Goal: Find contact information: Obtain details needed to contact an individual or organization

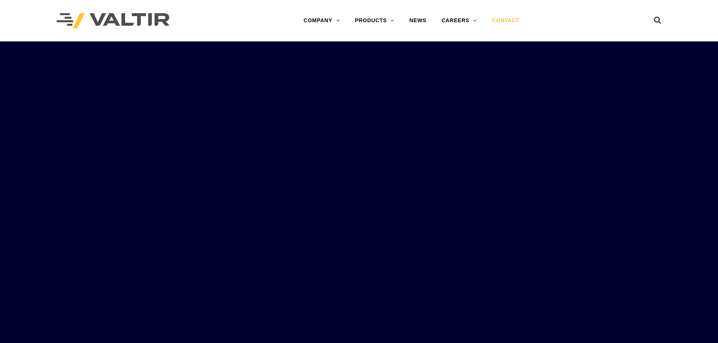
click at [501, 18] on link "CONTACT" at bounding box center [505, 20] width 43 height 15
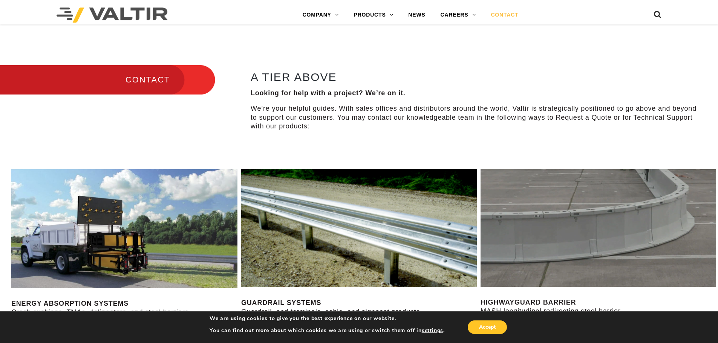
scroll to position [188, 0]
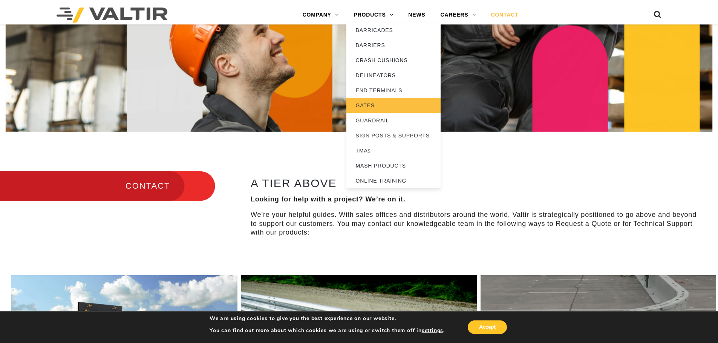
click at [368, 106] on link "GATES" at bounding box center [393, 105] width 94 height 15
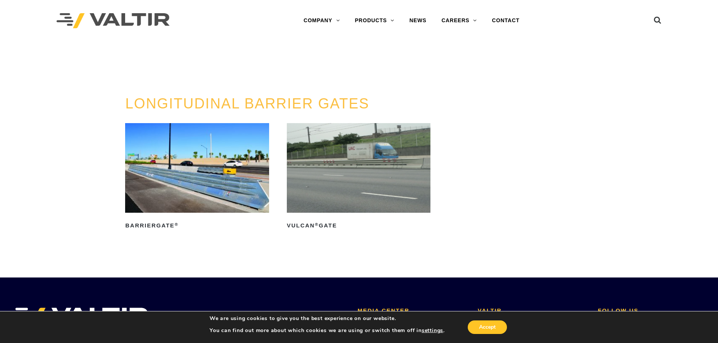
click at [217, 171] on img at bounding box center [197, 168] width 144 height 90
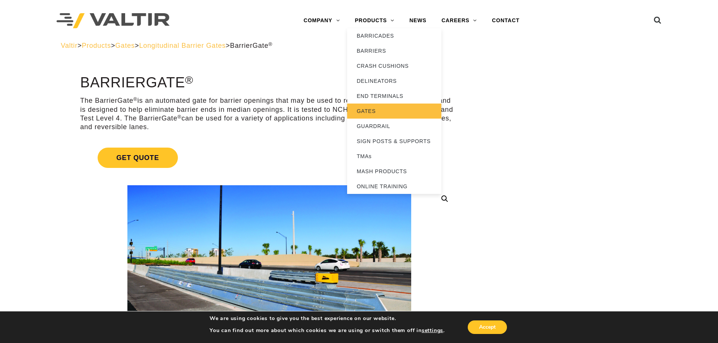
click at [367, 109] on link "GATES" at bounding box center [394, 111] width 94 height 15
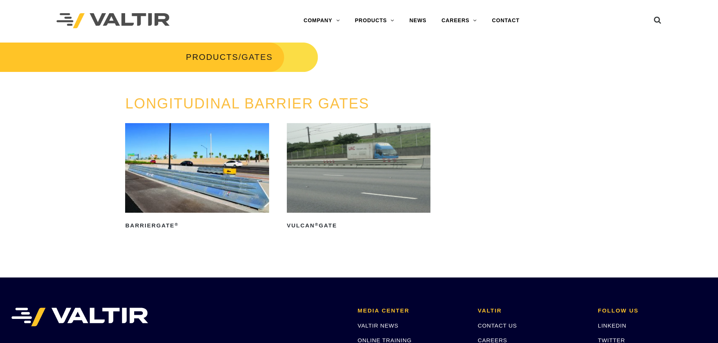
click at [357, 164] on img at bounding box center [359, 168] width 144 height 90
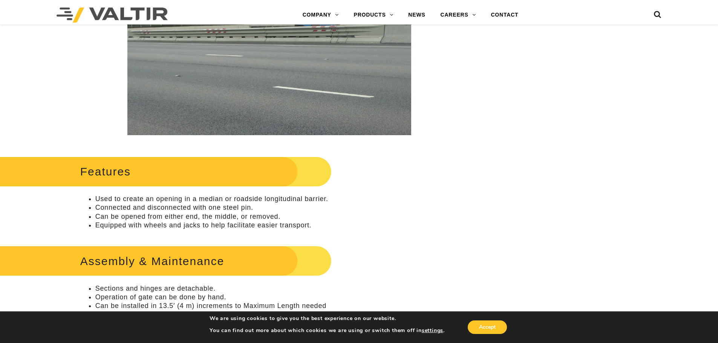
scroll to position [226, 0]
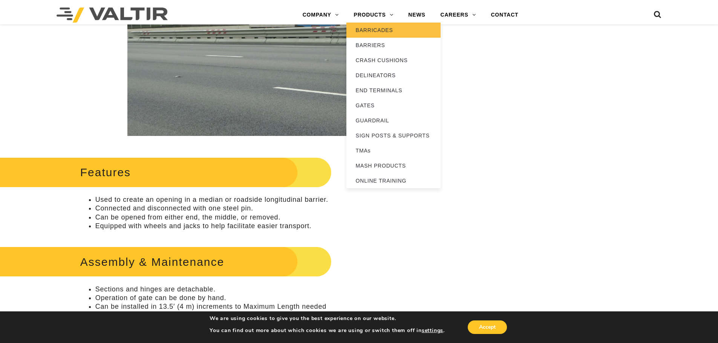
click at [373, 26] on link "BARRICADES" at bounding box center [393, 30] width 94 height 15
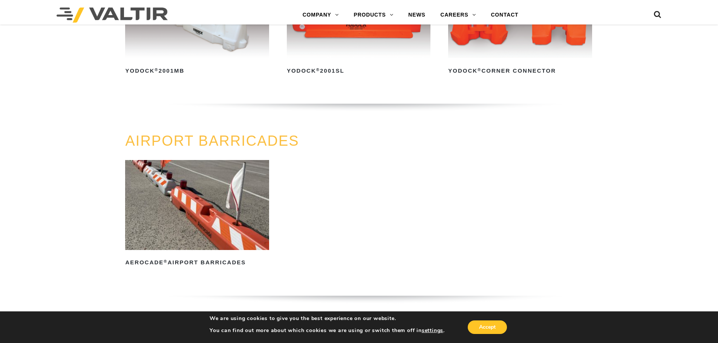
scroll to position [527, 0]
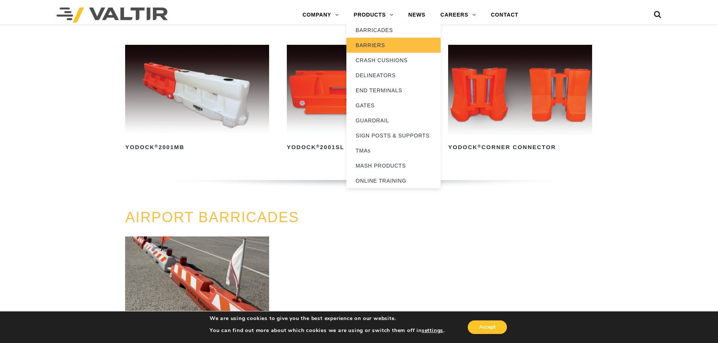
click at [371, 45] on link "BARRIERS" at bounding box center [393, 45] width 94 height 15
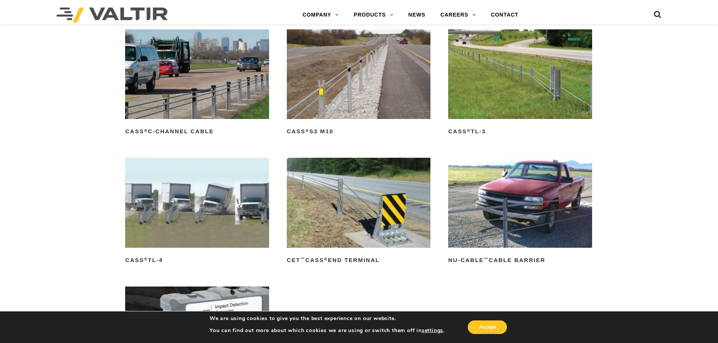
scroll to position [414, 0]
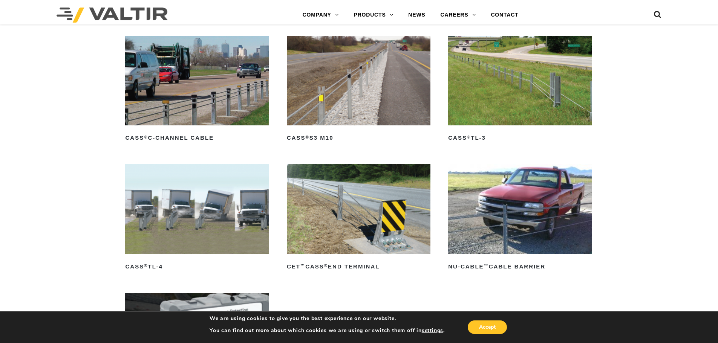
click at [219, 211] on img at bounding box center [197, 209] width 144 height 90
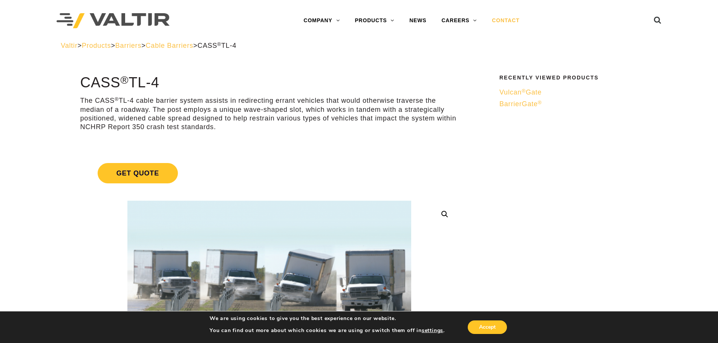
click at [509, 19] on link "CONTACT" at bounding box center [505, 20] width 43 height 15
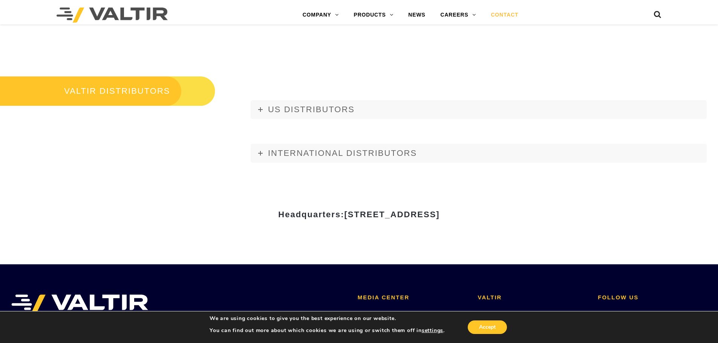
scroll to position [904, 0]
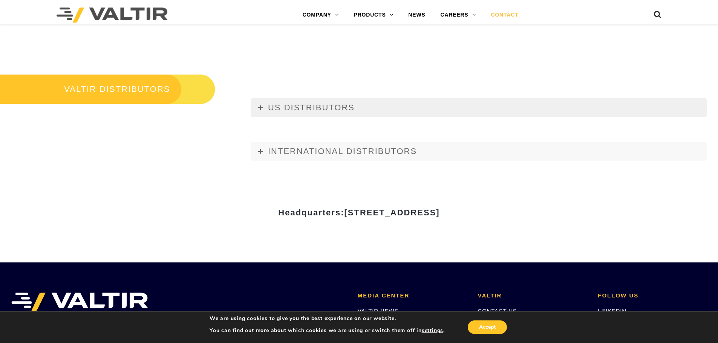
click at [297, 112] on link "US DISTRIBUTORS" at bounding box center [479, 107] width 456 height 19
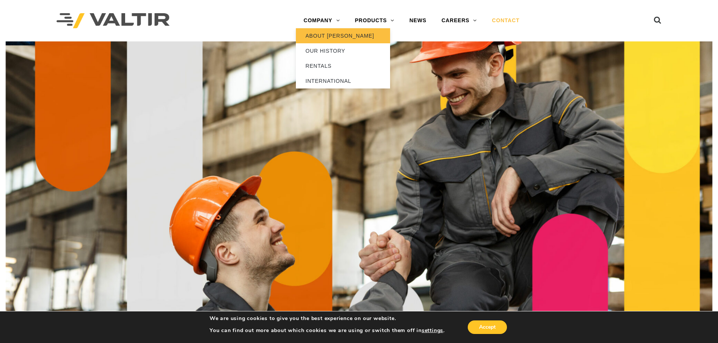
click at [333, 37] on link "ABOUT [PERSON_NAME]" at bounding box center [343, 35] width 94 height 15
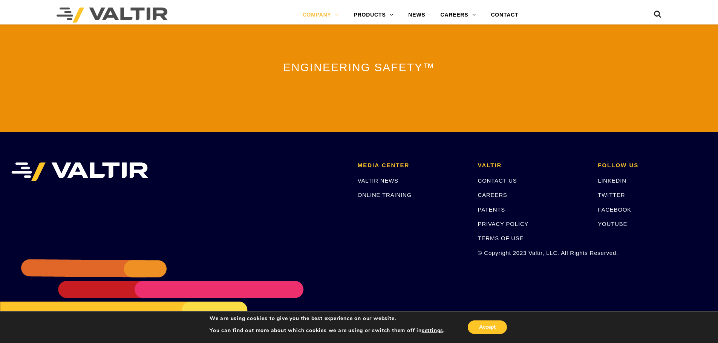
scroll to position [1669, 0]
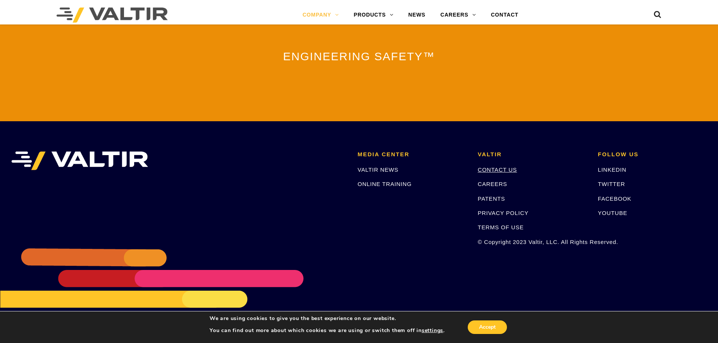
click at [506, 167] on link "CONTACT US" at bounding box center [497, 170] width 39 height 6
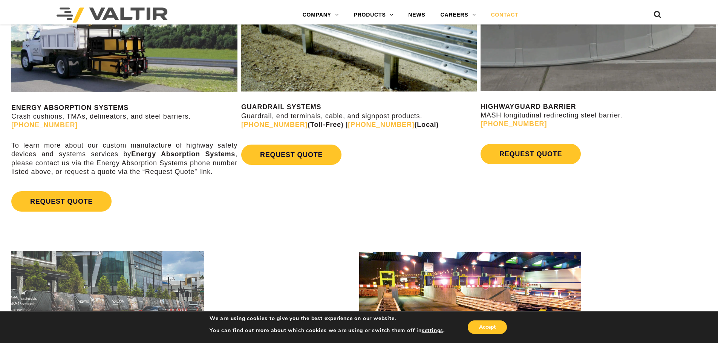
scroll to position [490, 0]
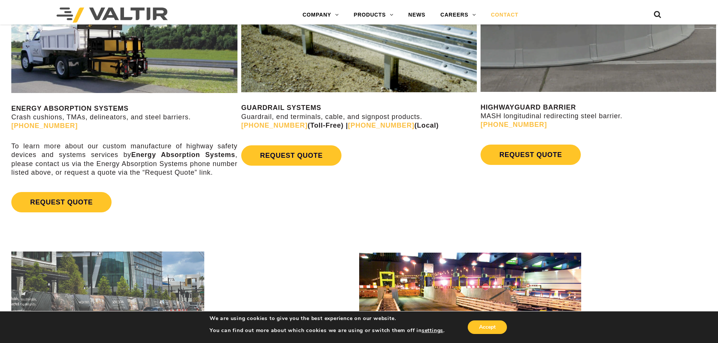
click at [266, 125] on link "[PHONE_NUMBER]" at bounding box center [274, 126] width 66 height 8
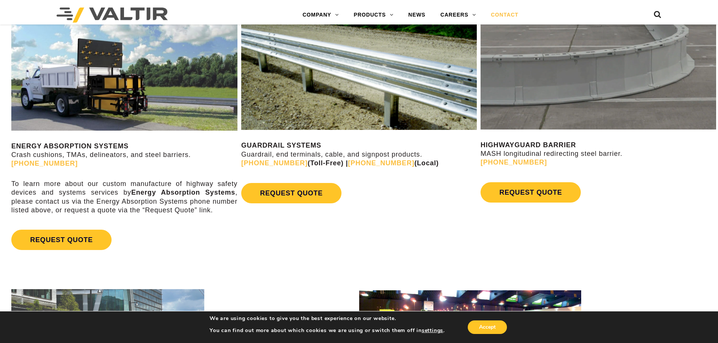
scroll to position [414, 0]
